Goal: Information Seeking & Learning: Compare options

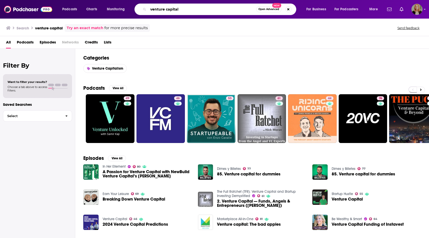
drag, startPoint x: 172, startPoint y: 9, endPoint x: 132, endPoint y: 8, distance: 40.2
click at [132, 8] on div "Podcasts Charts Monitoring venture capital Open Advanced New For Business For P…" at bounding box center [221, 10] width 324 height 12
paste input "Bulkloads Podcast"
type input "Bulkloads Podcast"
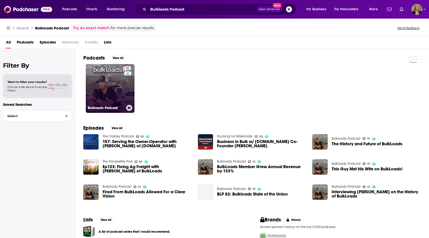
click at [114, 92] on link "41 Bulkloads Podcast" at bounding box center [110, 88] width 49 height 49
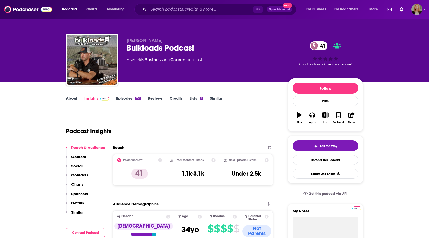
click at [73, 100] on link "About" at bounding box center [71, 102] width 11 height 12
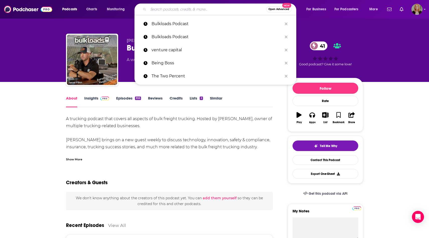
click at [189, 8] on input "Search podcasts, credits, & more..." at bounding box center [207, 9] width 118 height 8
paste input "HDT Talks Trucking"
type input "HDT Talks Trucking"
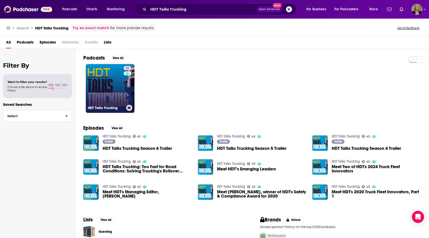
click at [114, 91] on link "43 HDT Talks Trucking" at bounding box center [110, 88] width 49 height 49
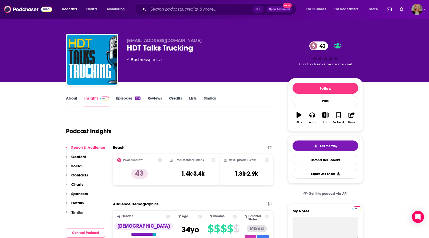
click at [72, 96] on link "About" at bounding box center [71, 102] width 11 height 12
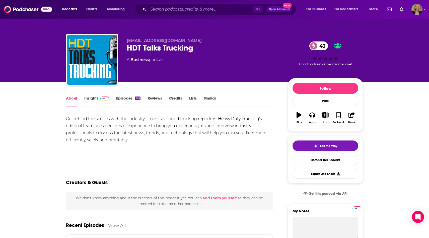
click at [96, 96] on link "Insights" at bounding box center [96, 102] width 25 height 12
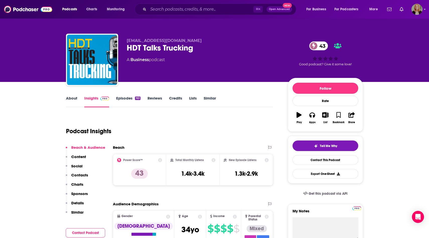
click at [122, 96] on link "Episodes 163" at bounding box center [128, 102] width 24 height 12
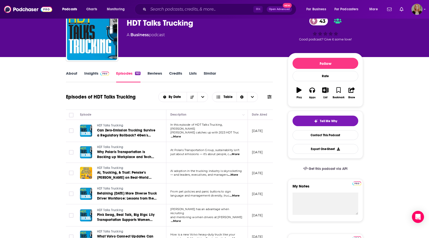
scroll to position [24, 0]
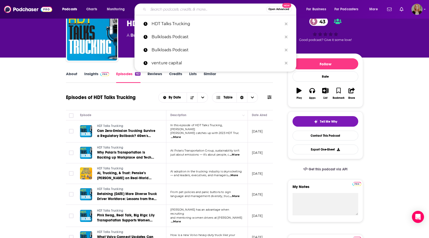
click at [178, 7] on input "Search podcasts, credits, & more..." at bounding box center [207, 9] width 118 height 8
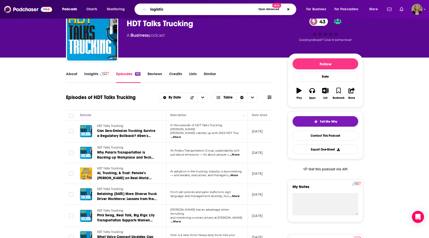
type input "logistics"
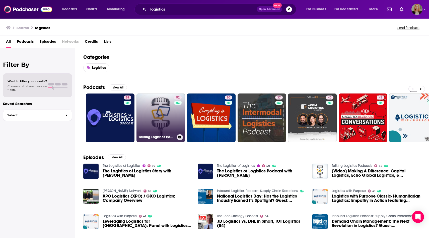
click at [161, 112] on link "52 Talking Logistics Podcasts" at bounding box center [161, 117] width 49 height 49
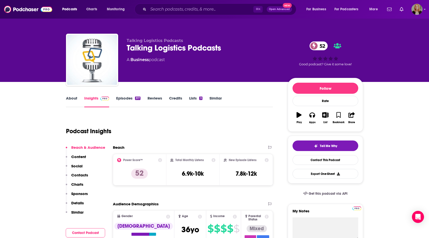
click at [120, 97] on link "Episodes 317" at bounding box center [128, 102] width 24 height 12
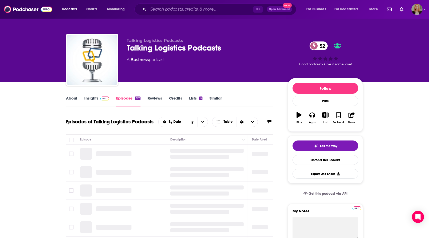
click at [95, 97] on link "Insights" at bounding box center [96, 102] width 25 height 12
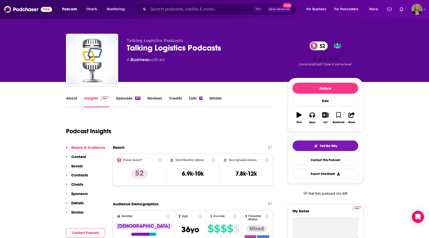
drag, startPoint x: 193, startPoint y: 38, endPoint x: 122, endPoint y: 37, distance: 71.0
click at [122, 37] on div "Talking Logistics Podcasts Talking Logistics Podcasts 52 A Business podcast 52 …" at bounding box center [214, 61] width 297 height 54
drag, startPoint x: 124, startPoint y: 40, endPoint x: 198, endPoint y: 41, distance: 73.8
click at [198, 41] on div "Talking Logistics Podcasts Talking Logistics Podcasts 52 A Business podcast 52 …" at bounding box center [214, 61] width 297 height 54
copy span "Talking Logistics Podcasts"
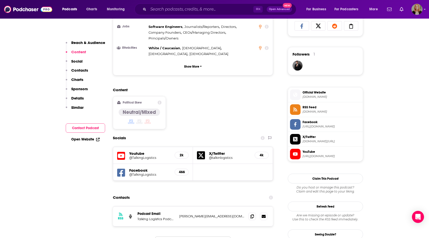
scroll to position [339, 0]
click at [252, 214] on icon at bounding box center [252, 216] width 4 height 4
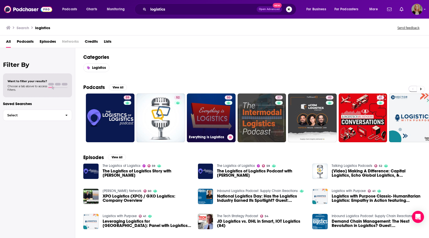
click at [208, 109] on link "50 Everything is Logistics" at bounding box center [211, 117] width 49 height 49
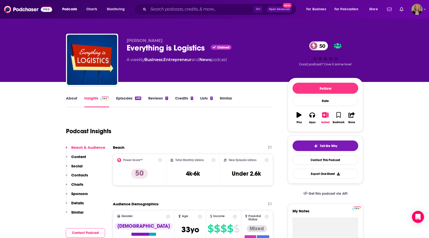
click at [69, 98] on link "About" at bounding box center [71, 102] width 11 height 12
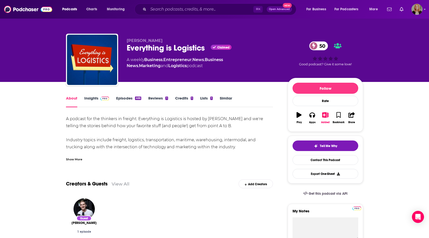
click at [73, 158] on div "Show More" at bounding box center [74, 158] width 16 height 5
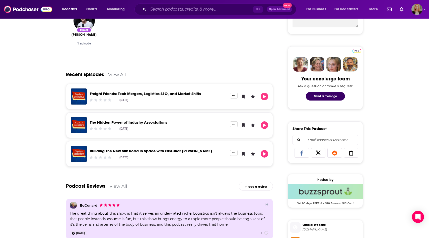
scroll to position [211, 0]
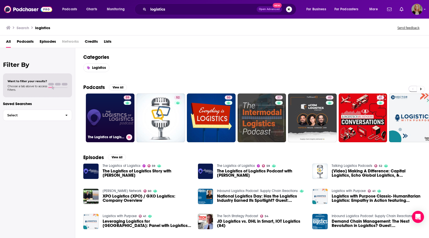
click at [110, 110] on link "59 The Logistics of Logistics" at bounding box center [110, 117] width 49 height 49
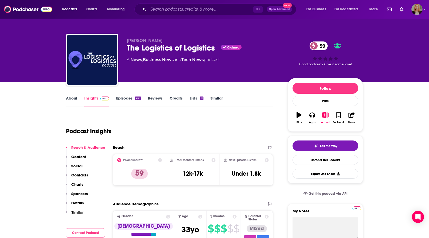
click at [70, 98] on link "About" at bounding box center [71, 102] width 11 height 12
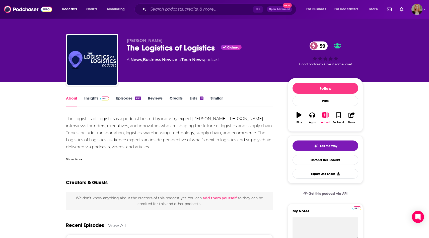
click at [78, 155] on div "Show More" at bounding box center [169, 157] width 207 height 9
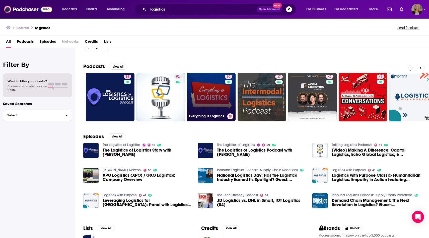
scroll to position [22, 0]
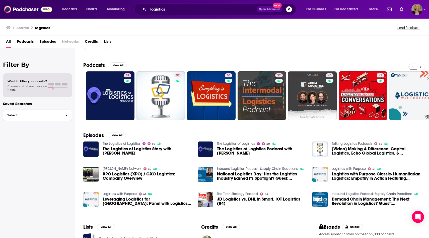
click at [420, 66] on icon at bounding box center [421, 67] width 2 height 4
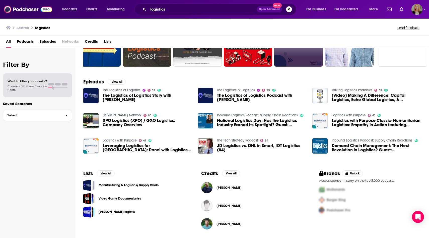
scroll to position [76, 0]
click at [140, 185] on link "Manufacturing & Logistics/ Supply Chain" at bounding box center [129, 185] width 60 height 6
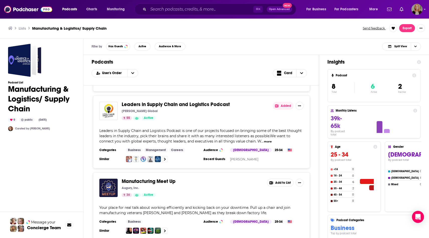
scroll to position [76, 0]
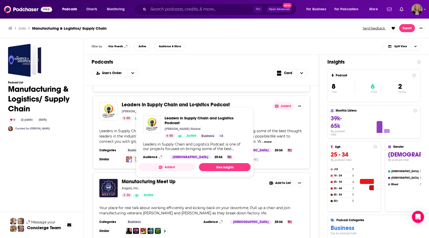
click at [162, 101] on span "Leaders in Supply Chain and Logistics Podcast" at bounding box center [176, 104] width 108 height 6
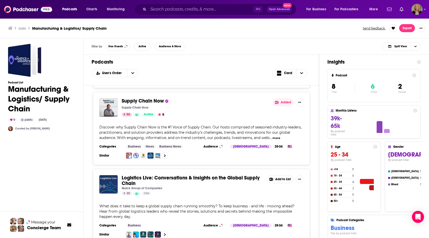
scroll to position [227, 0]
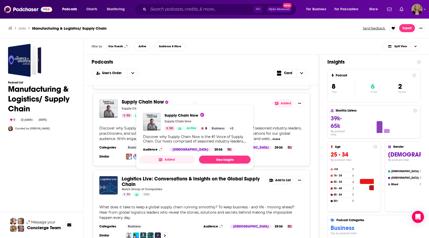
click at [140, 99] on span "Supply Chain Now" at bounding box center [143, 102] width 42 height 6
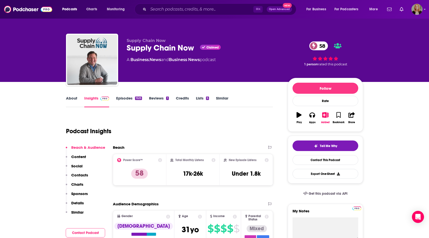
click at [73, 99] on link "About" at bounding box center [71, 102] width 11 height 12
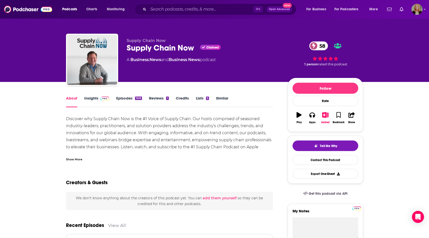
click at [119, 99] on link "Episodes 1525" at bounding box center [129, 102] width 26 height 12
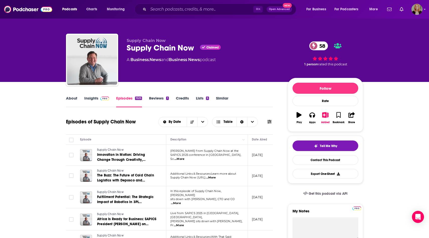
click at [96, 101] on link "Insights" at bounding box center [96, 102] width 25 height 12
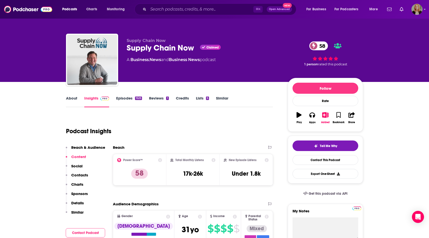
click at [69, 98] on link "About" at bounding box center [71, 102] width 11 height 12
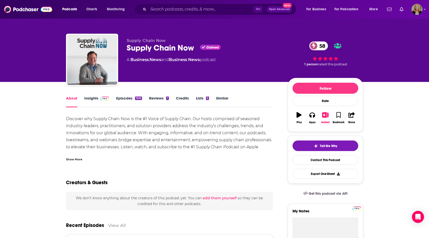
click at [77, 159] on div "Show More" at bounding box center [74, 158] width 16 height 5
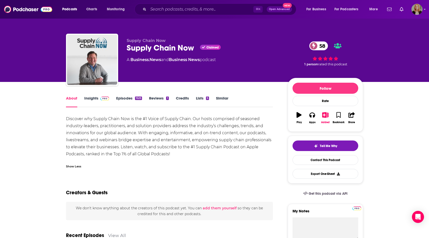
click at [89, 101] on link "Insights" at bounding box center [96, 102] width 25 height 12
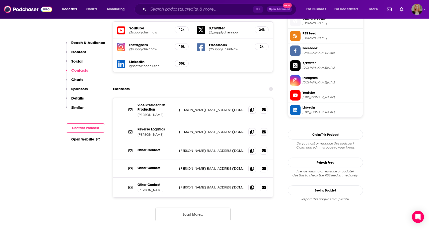
scroll to position [458, 0]
click at [198, 208] on button "Load More..." at bounding box center [192, 215] width 75 height 14
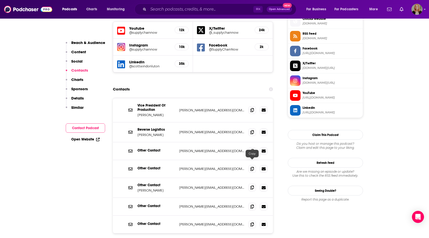
click at [250, 183] on span at bounding box center [252, 187] width 8 height 8
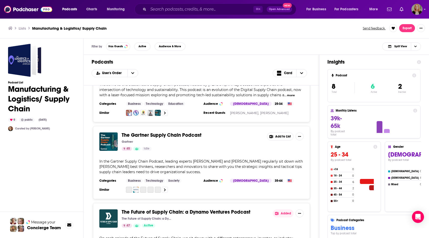
scroll to position [423, 0]
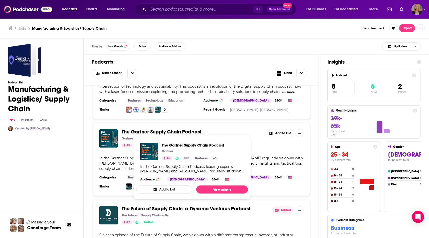
click at [191, 129] on span "The Gartner Supply Chain Podcast" at bounding box center [162, 132] width 80 height 6
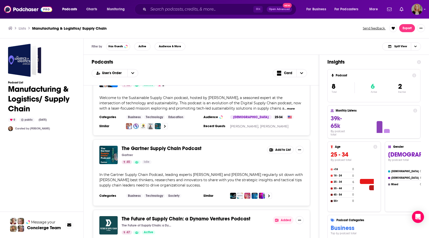
scroll to position [454, 0]
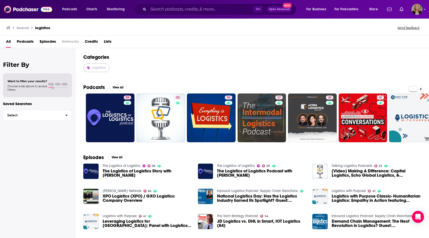
click at [97, 71] on link "Logistics" at bounding box center [96, 67] width 26 height 9
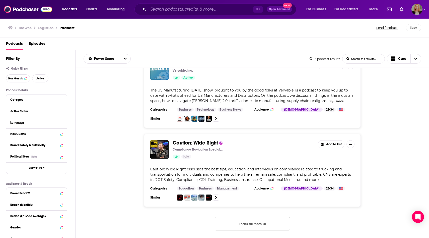
scroll to position [344, 0]
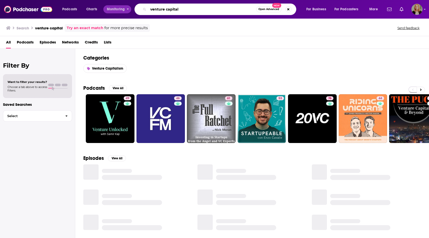
drag, startPoint x: 187, startPoint y: 10, endPoint x: 124, endPoint y: 9, distance: 62.8
click at [124, 9] on div "Podcasts Charts Monitoring venture capital Open Advanced New For Business For P…" at bounding box center [221, 10] width 324 height 12
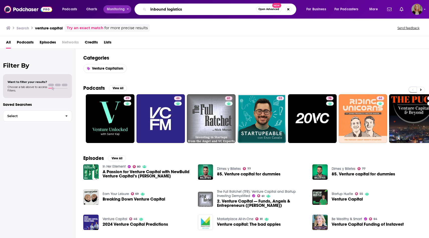
type input "inbound logistics"
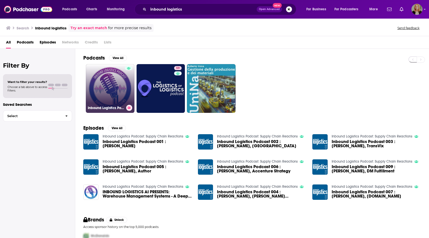
click at [107, 87] on link "Inbound Logistics Podcast: Supply Chain Reactions" at bounding box center [110, 88] width 49 height 49
